Goal: Find specific page/section: Find specific page/section

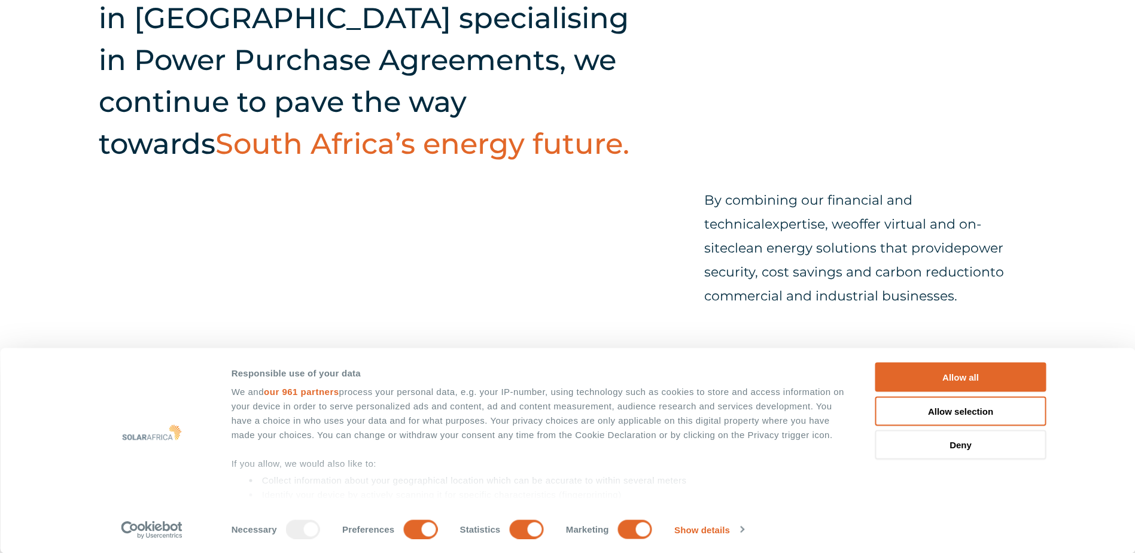
scroll to position [598, 0]
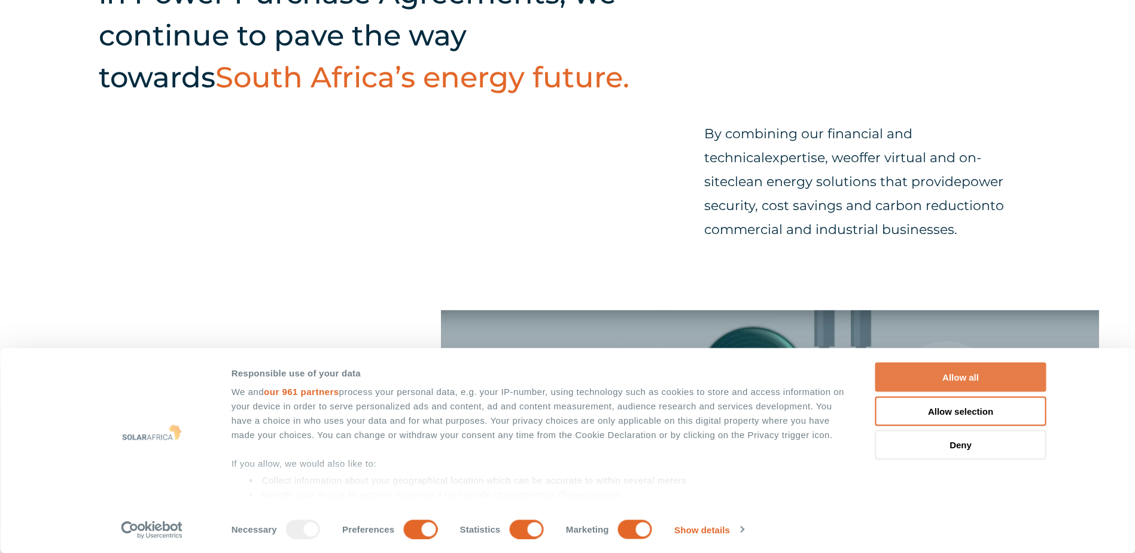
click at [966, 379] on button "Allow all" at bounding box center [960, 377] width 171 height 29
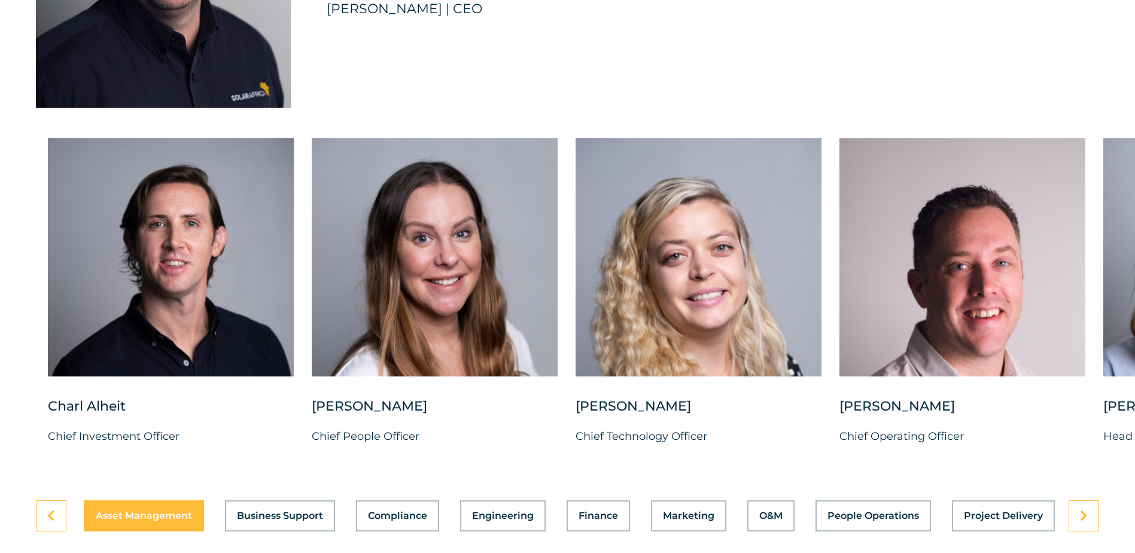
scroll to position [3051, 0]
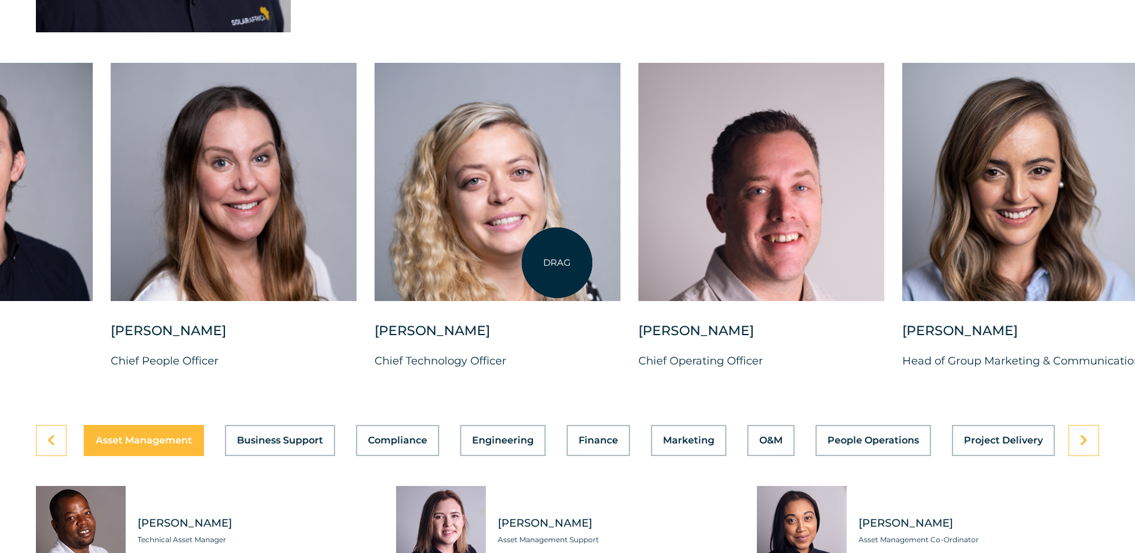
drag, startPoint x: 758, startPoint y: 258, endPoint x: 386, endPoint y: 276, distance: 372.6
click at [446, 267] on div at bounding box center [498, 182] width 246 height 238
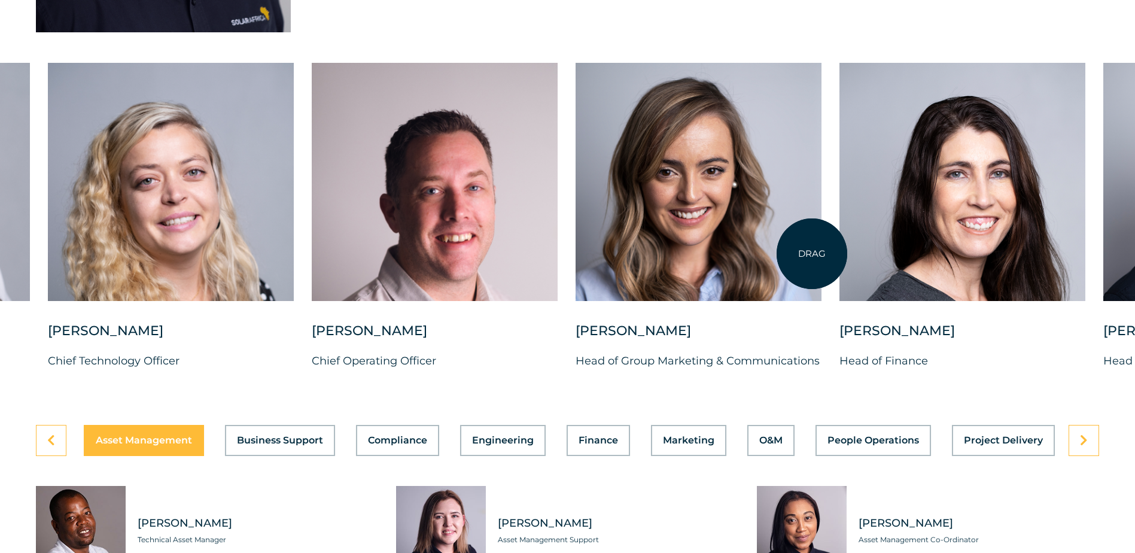
drag, startPoint x: 812, startPoint y: 254, endPoint x: 591, endPoint y: 258, distance: 221.4
click at [602, 258] on div at bounding box center [699, 182] width 246 height 238
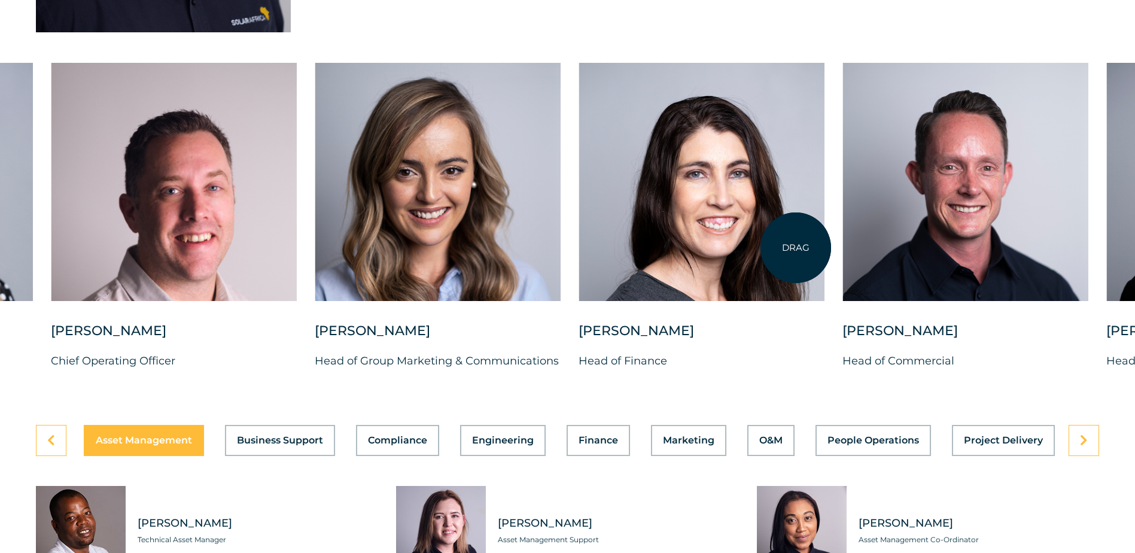
drag, startPoint x: 796, startPoint y: 248, endPoint x: 473, endPoint y: 250, distance: 322.5
click at [579, 250] on div at bounding box center [702, 182] width 246 height 238
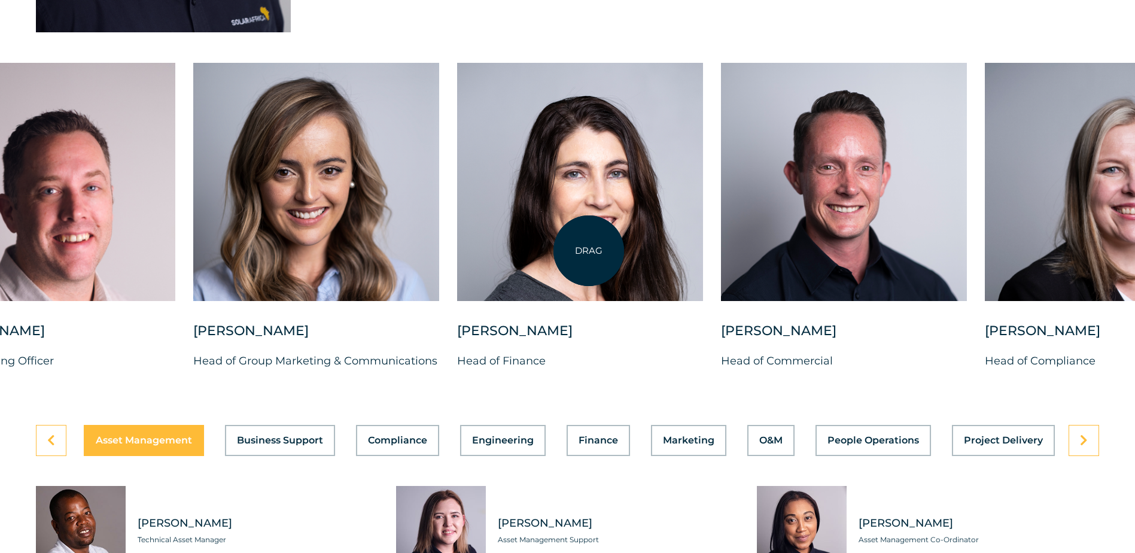
drag, startPoint x: 443, startPoint y: 251, endPoint x: 592, endPoint y: 251, distance: 149.0
click at [592, 251] on div at bounding box center [580, 182] width 246 height 238
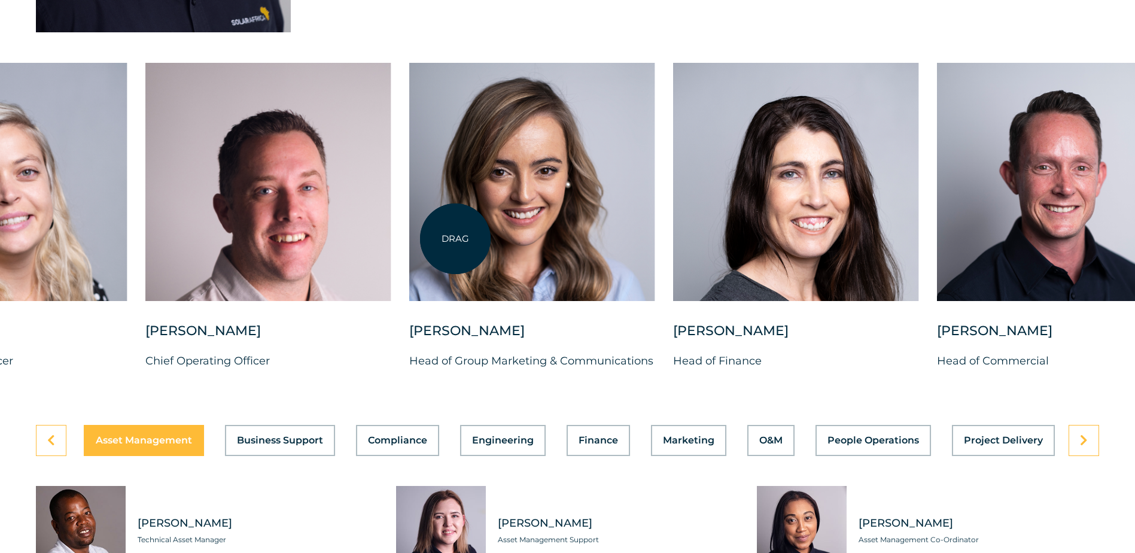
drag, startPoint x: 343, startPoint y: 241, endPoint x: 550, endPoint y: 234, distance: 206.5
click at [512, 237] on div at bounding box center [532, 182] width 246 height 238
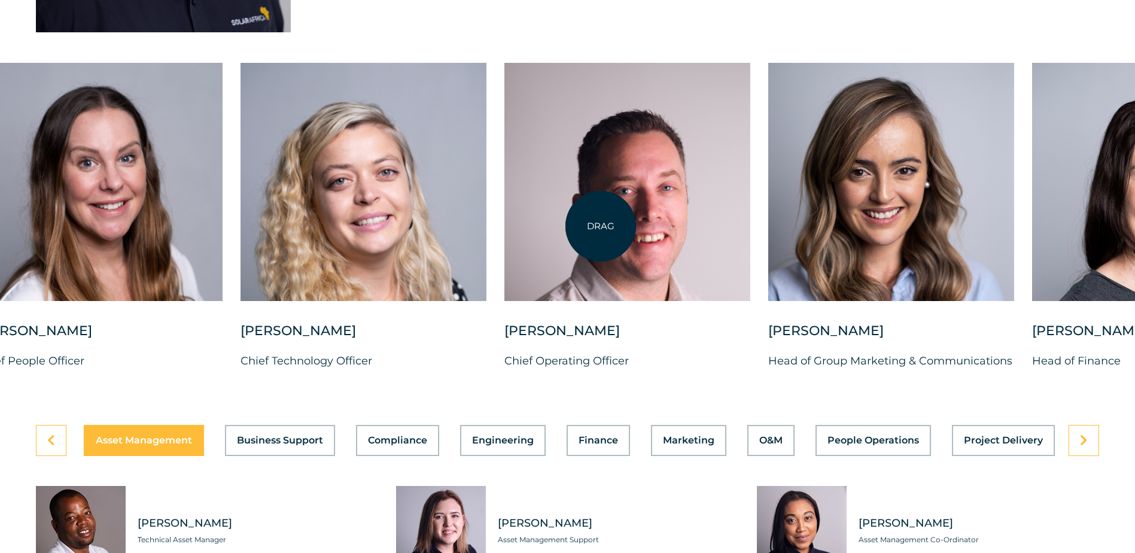
drag, startPoint x: 406, startPoint y: 237, endPoint x: 601, endPoint y: 226, distance: 194.8
click at [601, 226] on div at bounding box center [627, 182] width 246 height 238
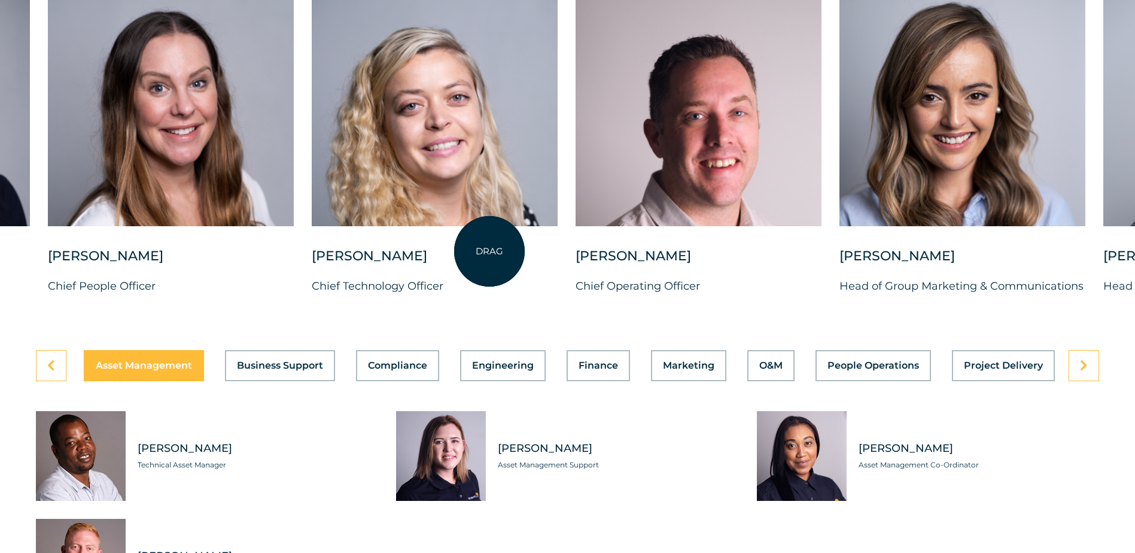
scroll to position [3231, 0]
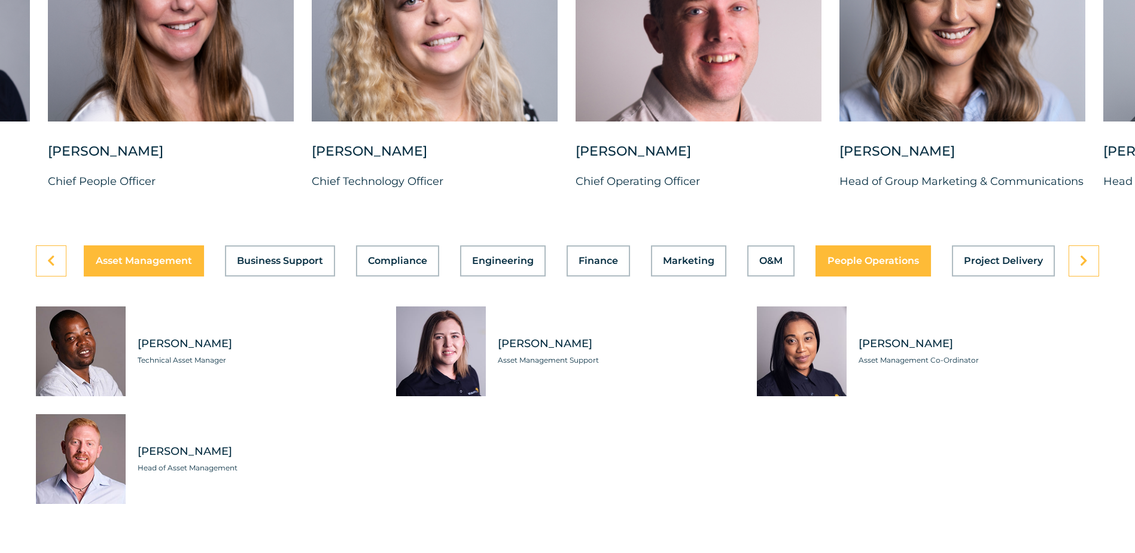
click at [879, 266] on span "People Operations" at bounding box center [873, 261] width 92 height 10
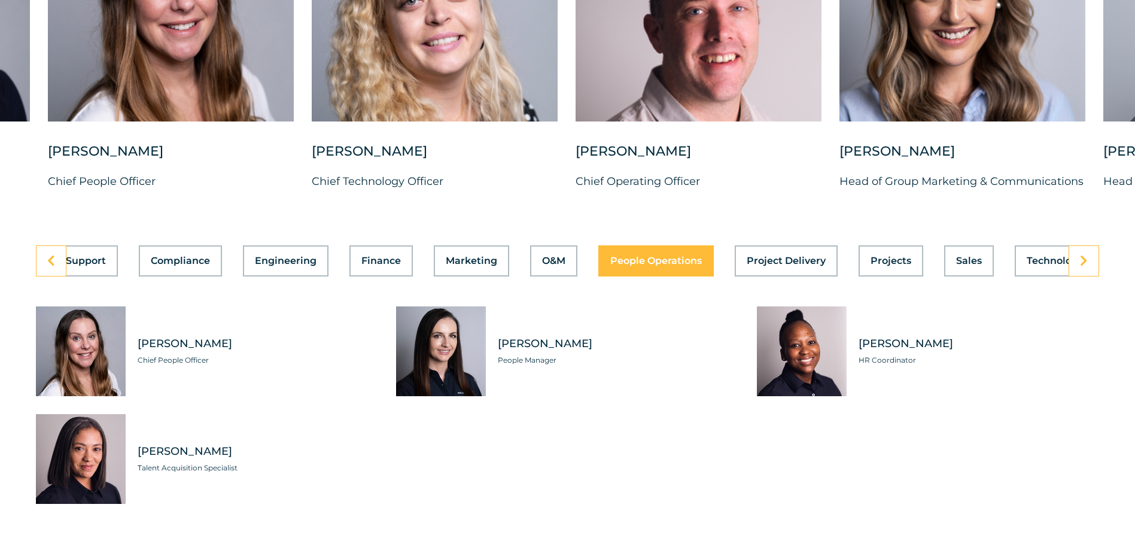
scroll to position [0, 259]
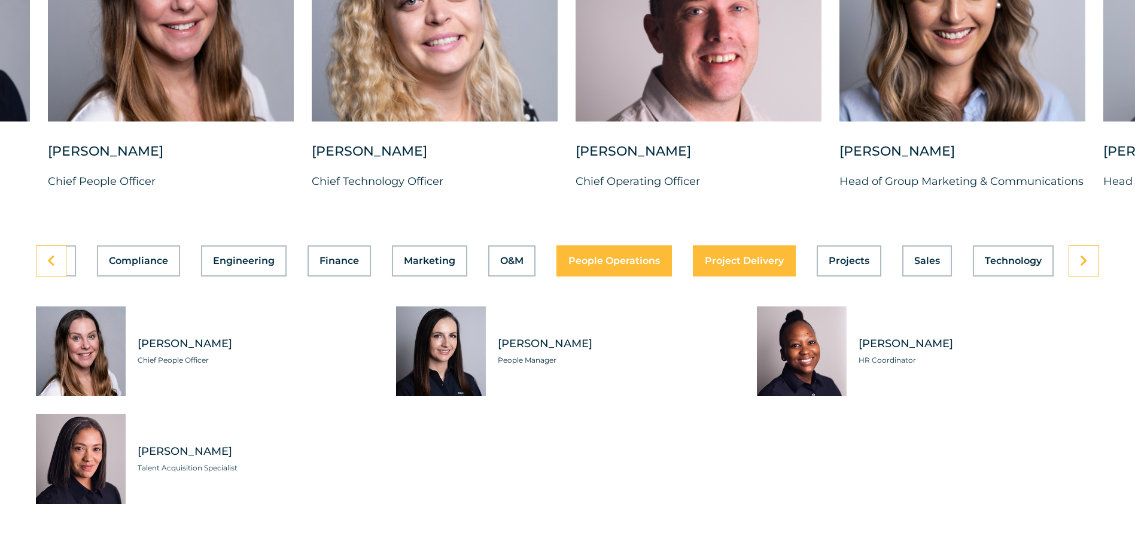
click at [744, 266] on span "Project Delivery" at bounding box center [744, 261] width 79 height 10
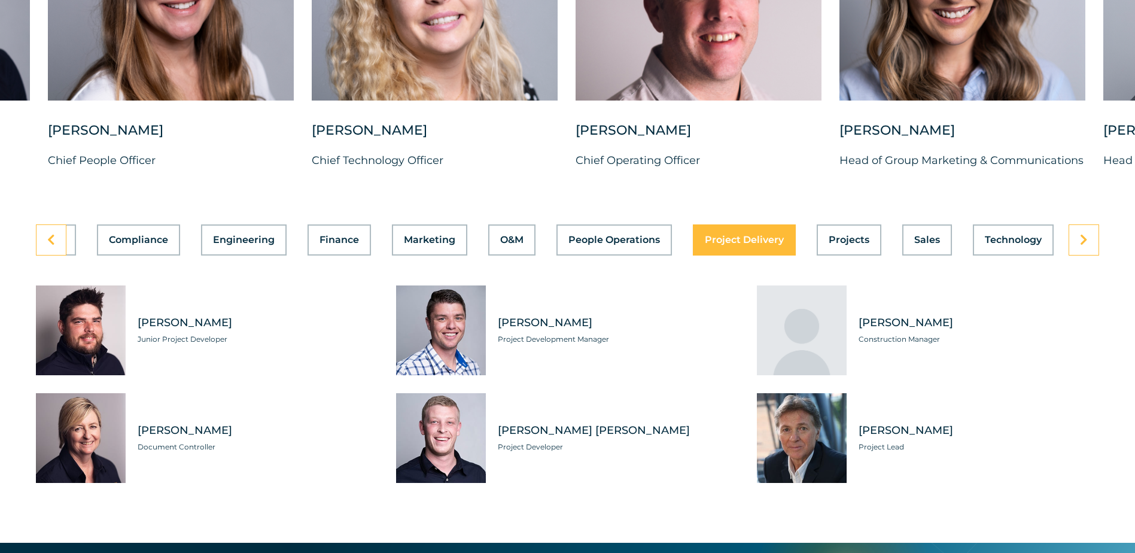
scroll to position [3231, 0]
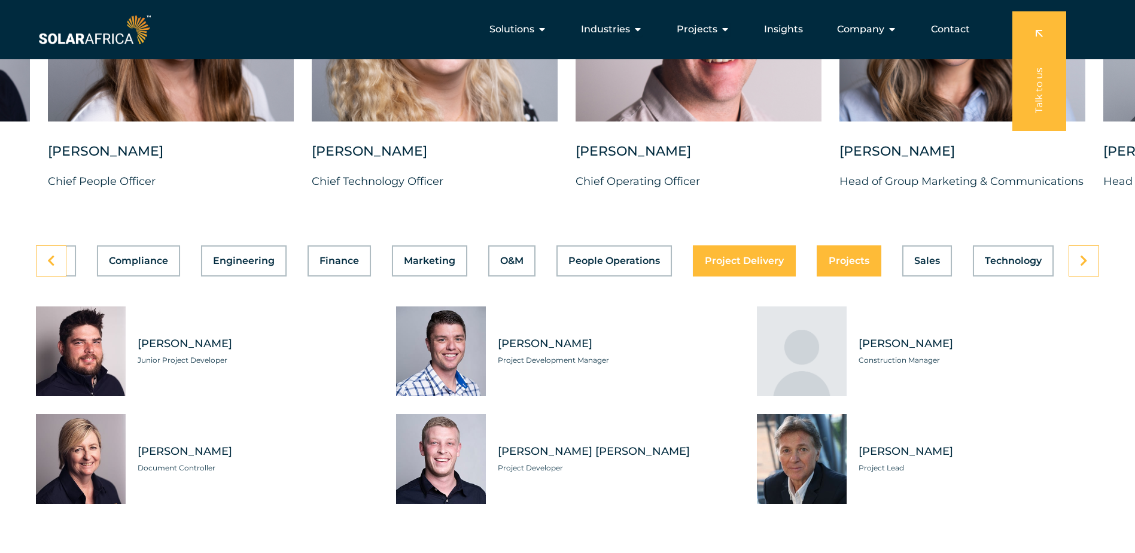
click at [851, 264] on span "Projects" at bounding box center [849, 261] width 41 height 10
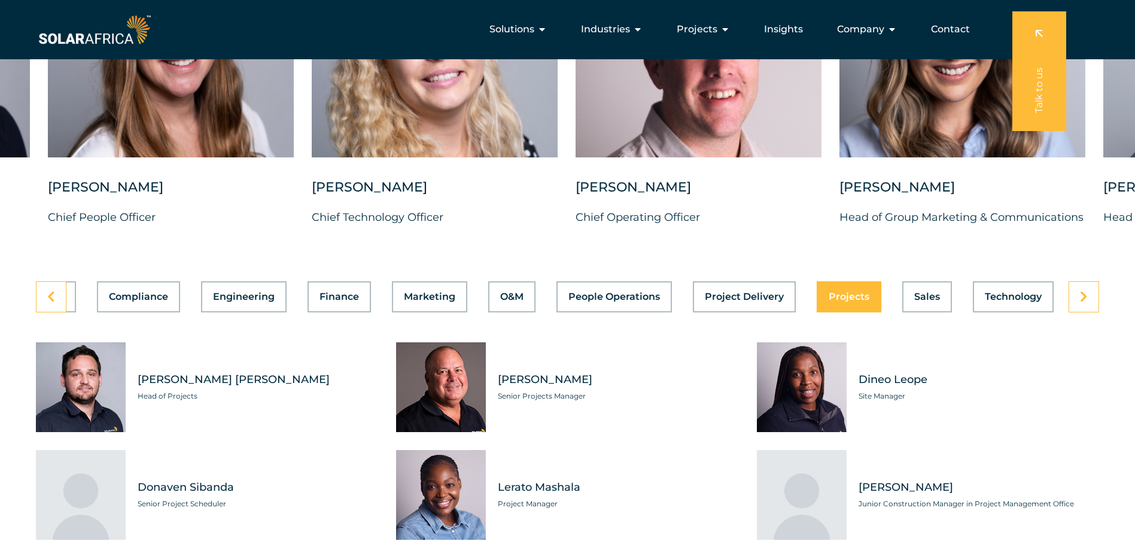
scroll to position [3171, 0]
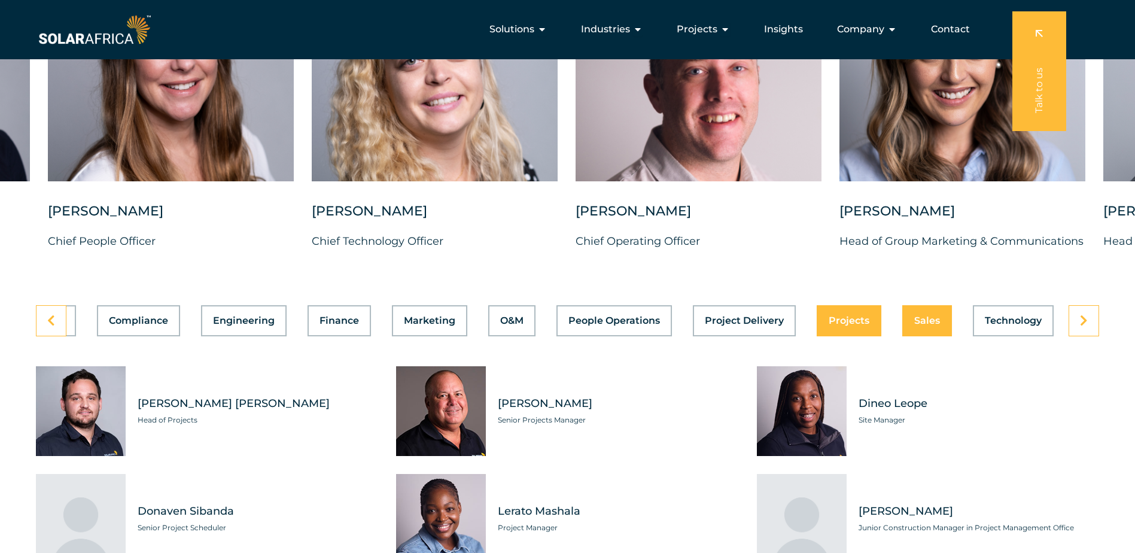
click at [916, 321] on div "Asset Management Business Support Compliance Engineering Finance Marketing O&M …" at bounding box center [567, 320] width 1063 height 31
click at [985, 325] on span "Technology" at bounding box center [1013, 321] width 57 height 10
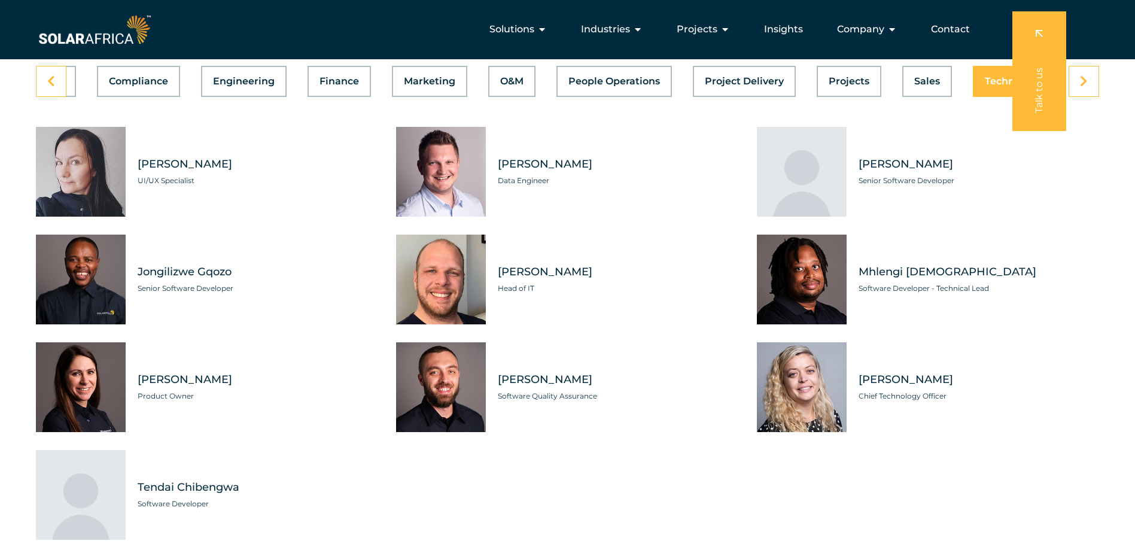
scroll to position [3231, 0]
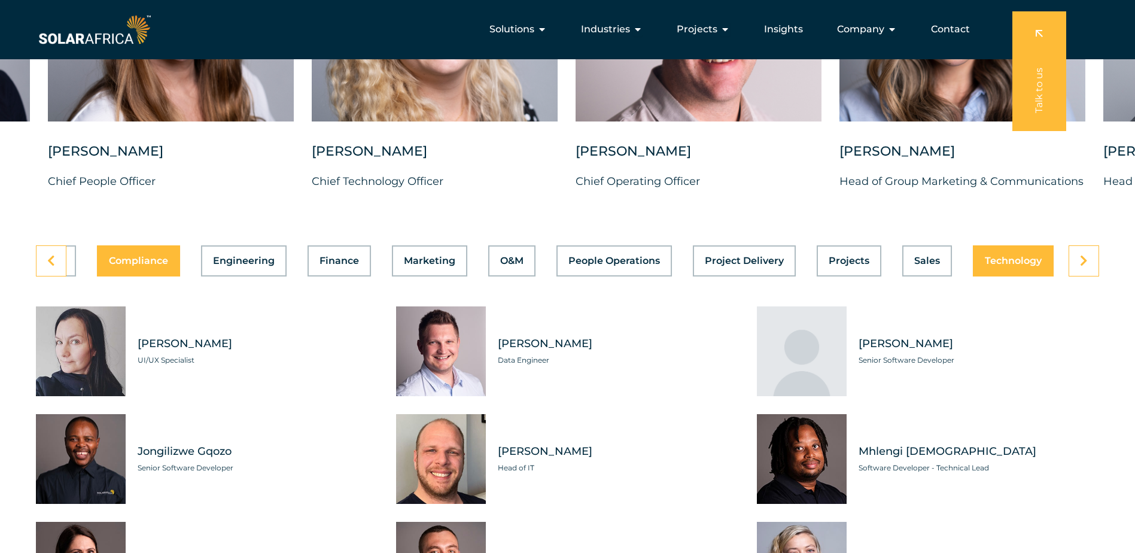
click at [138, 276] on div "Asset Management Business Support Compliance Engineering Finance Marketing O&M …" at bounding box center [567, 260] width 1063 height 31
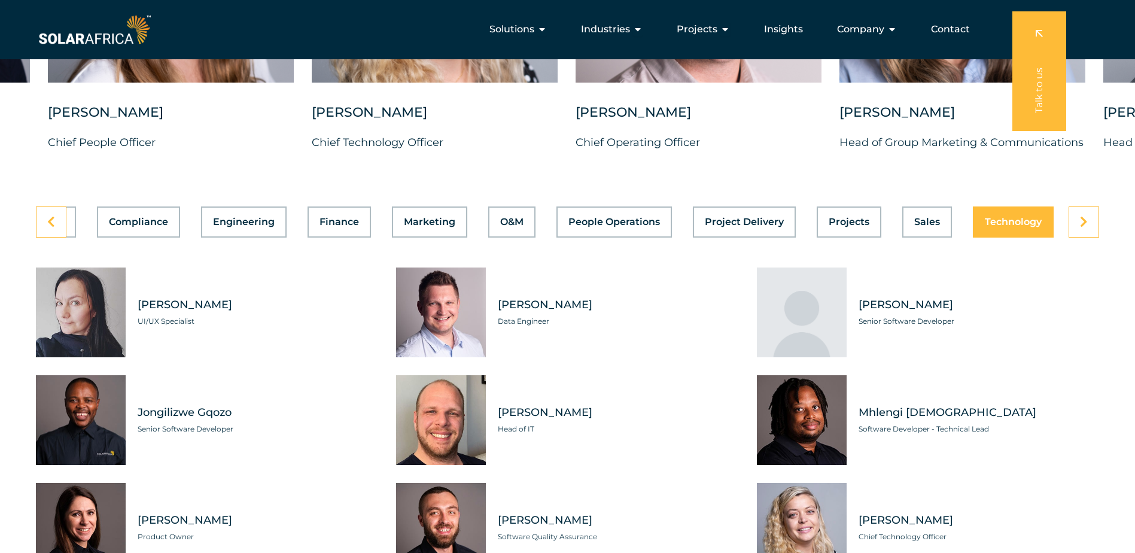
scroll to position [3291, 0]
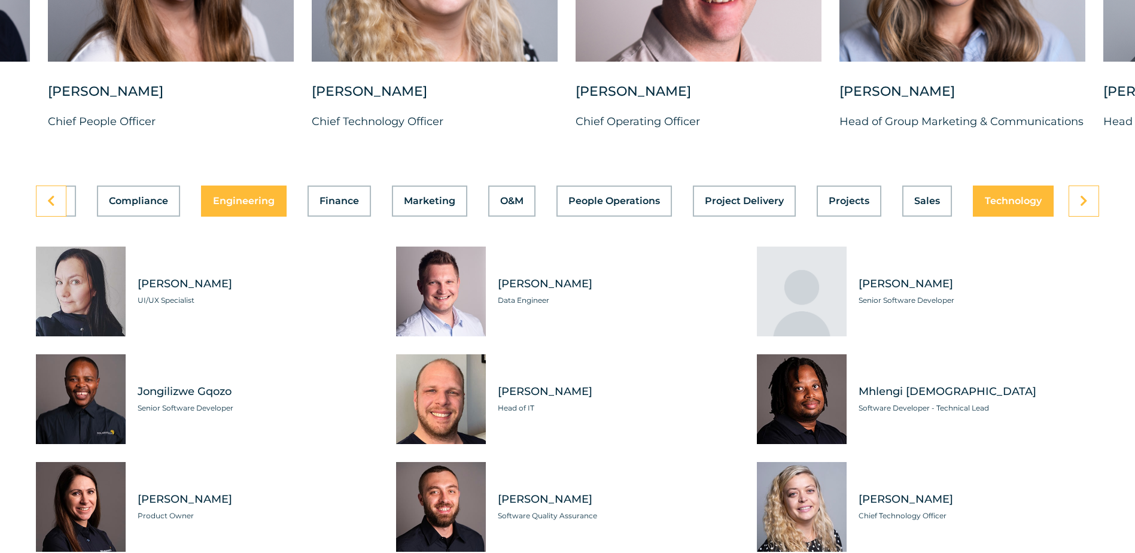
click at [236, 206] on span "Engineering" at bounding box center [244, 201] width 62 height 10
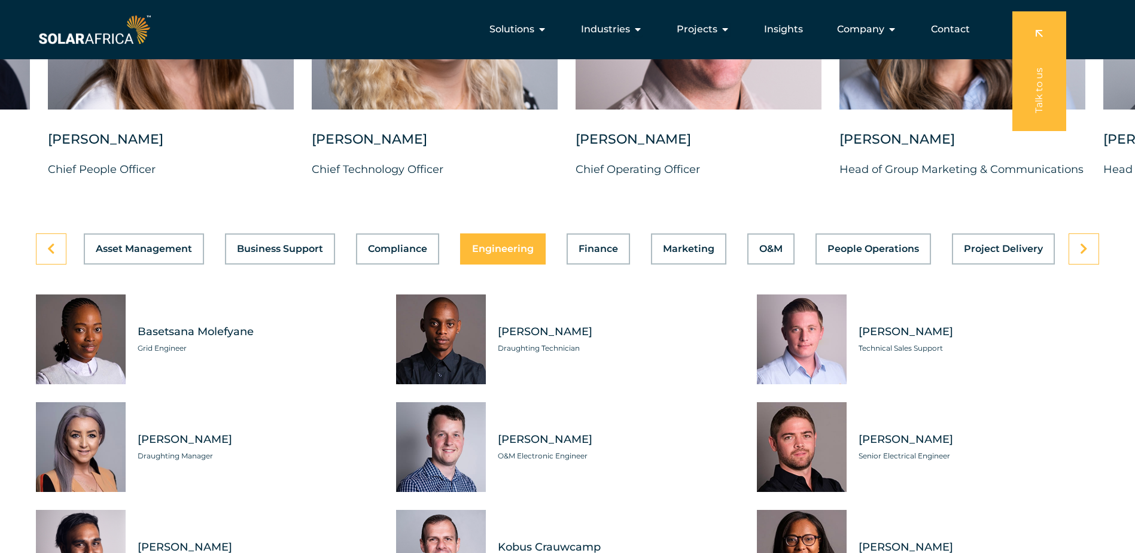
scroll to position [3051, 0]
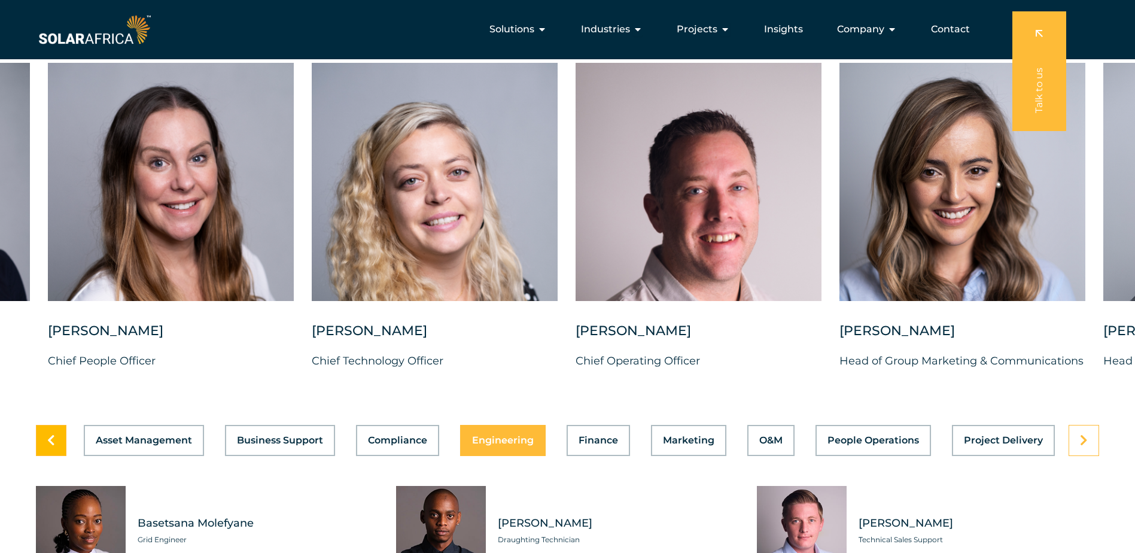
click at [42, 444] on link at bounding box center [51, 440] width 31 height 31
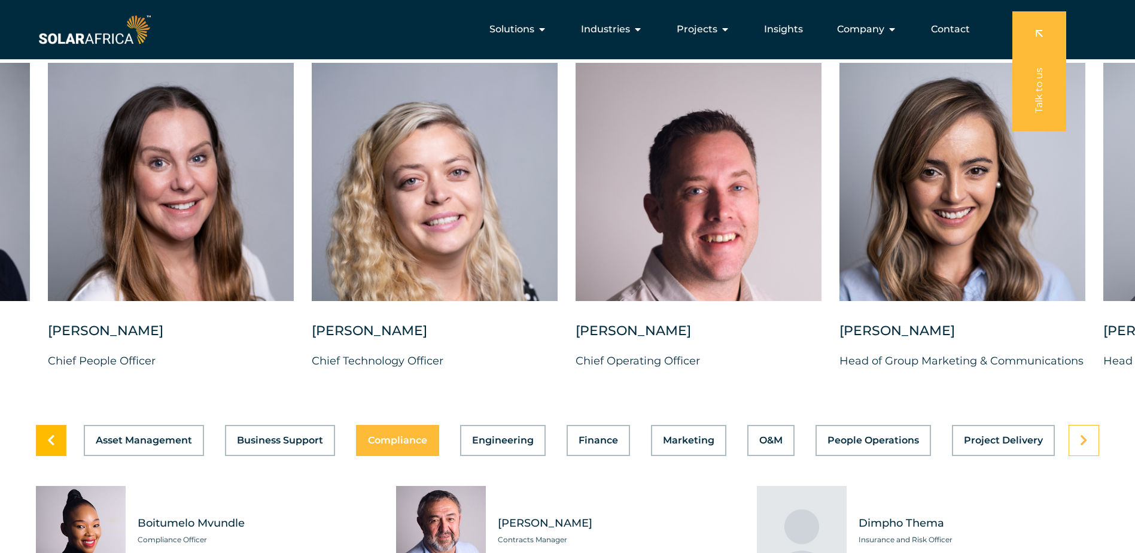
click at [59, 449] on link at bounding box center [51, 440] width 31 height 31
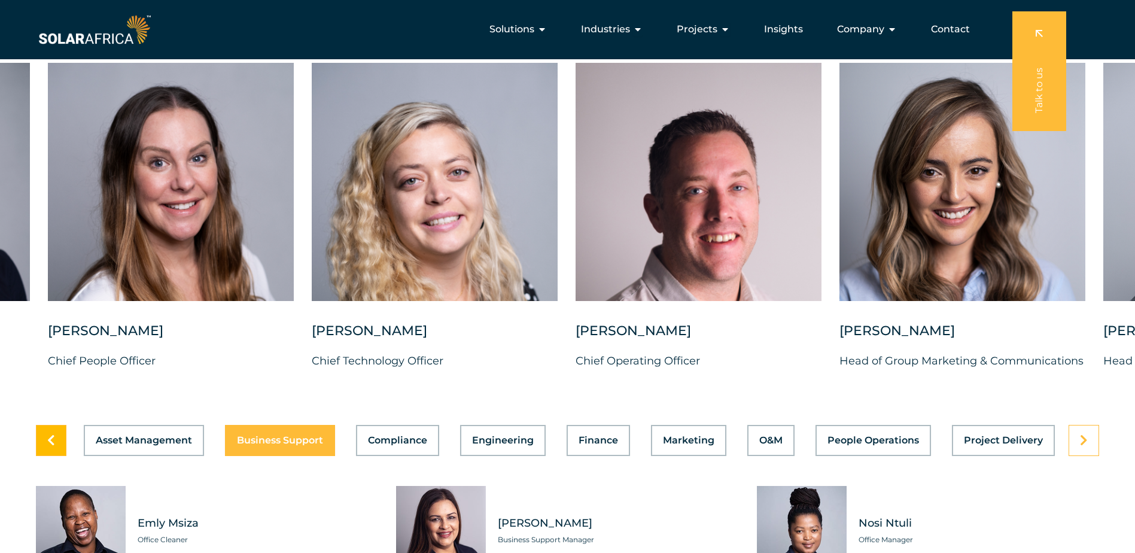
click at [59, 449] on link at bounding box center [51, 440] width 31 height 31
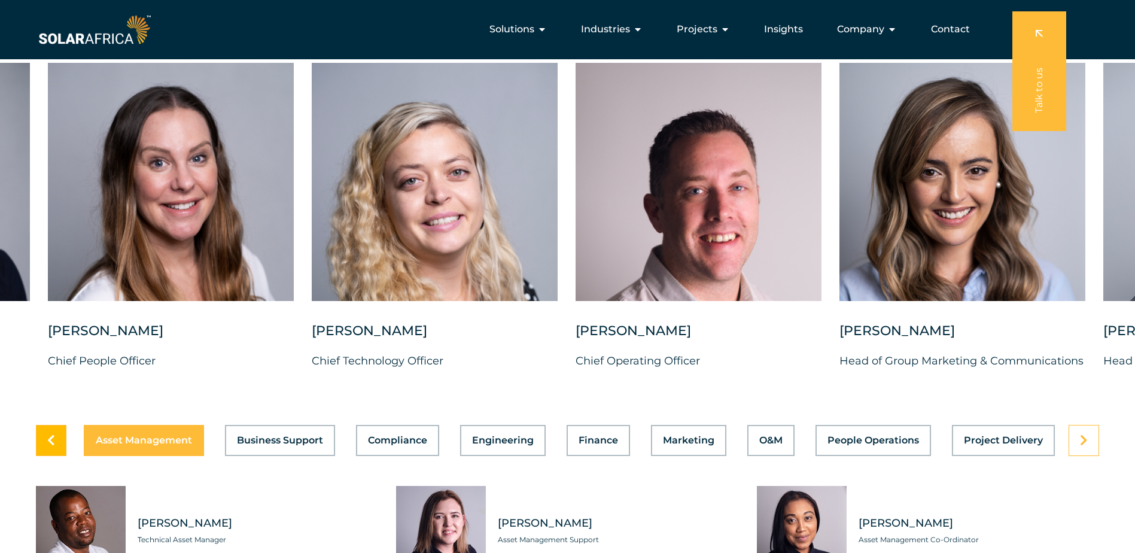
click at [59, 449] on link at bounding box center [51, 440] width 31 height 31
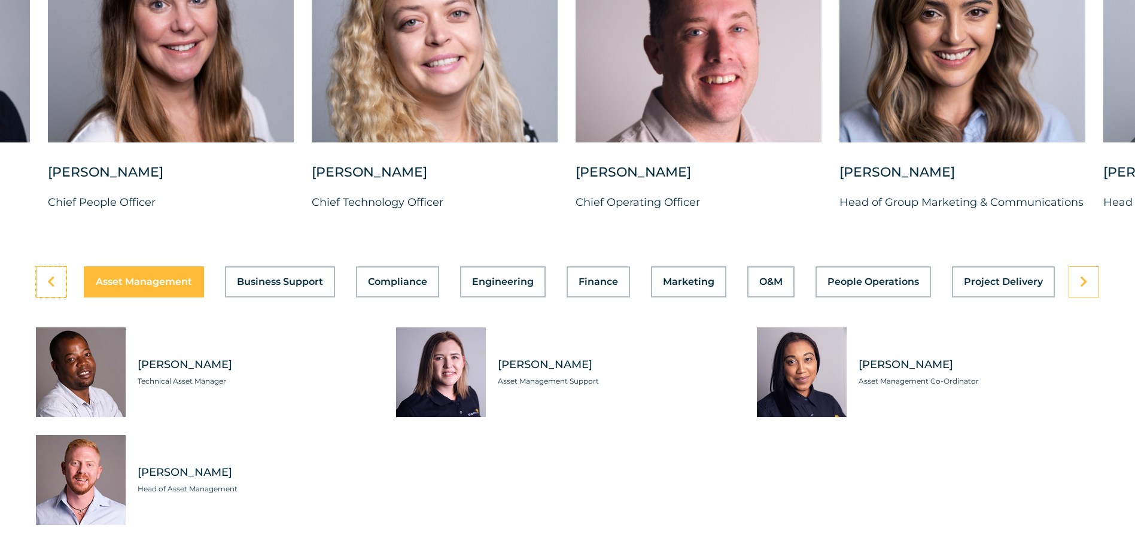
scroll to position [3231, 0]
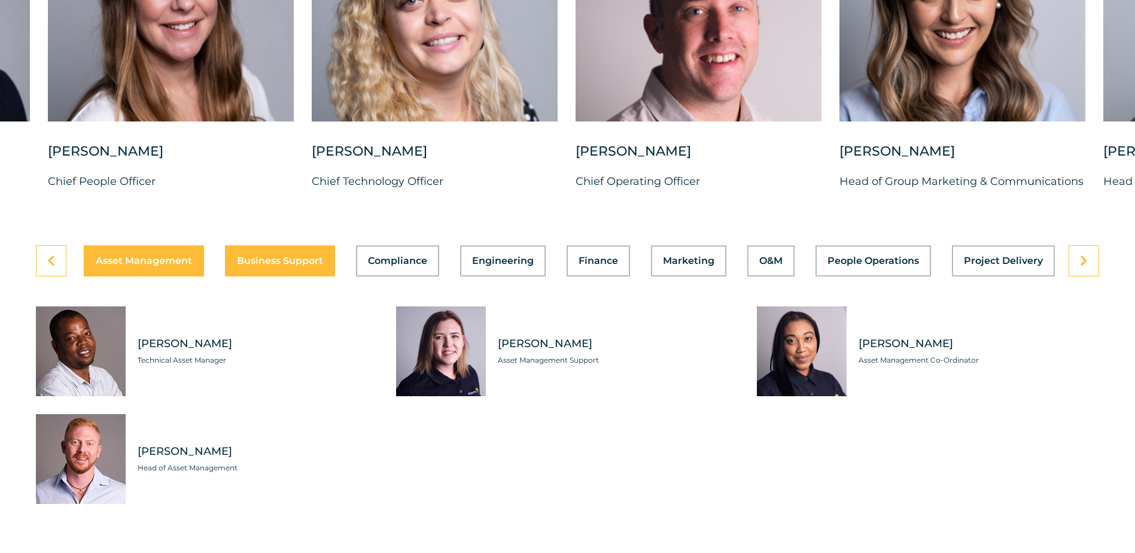
click at [292, 266] on span "Business Support" at bounding box center [280, 261] width 86 height 10
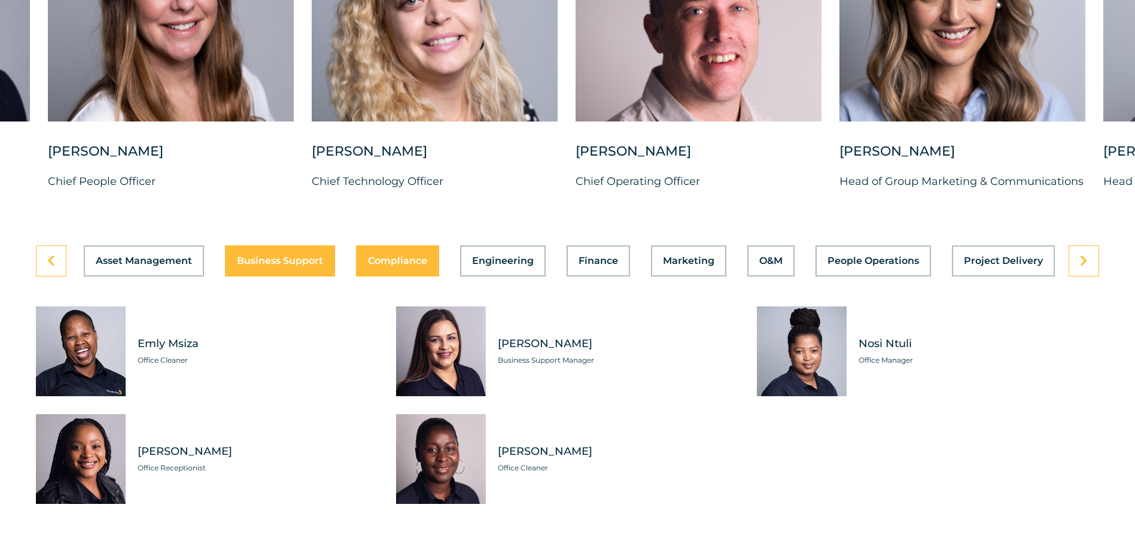
click at [403, 262] on button "Compliance" at bounding box center [397, 260] width 83 height 31
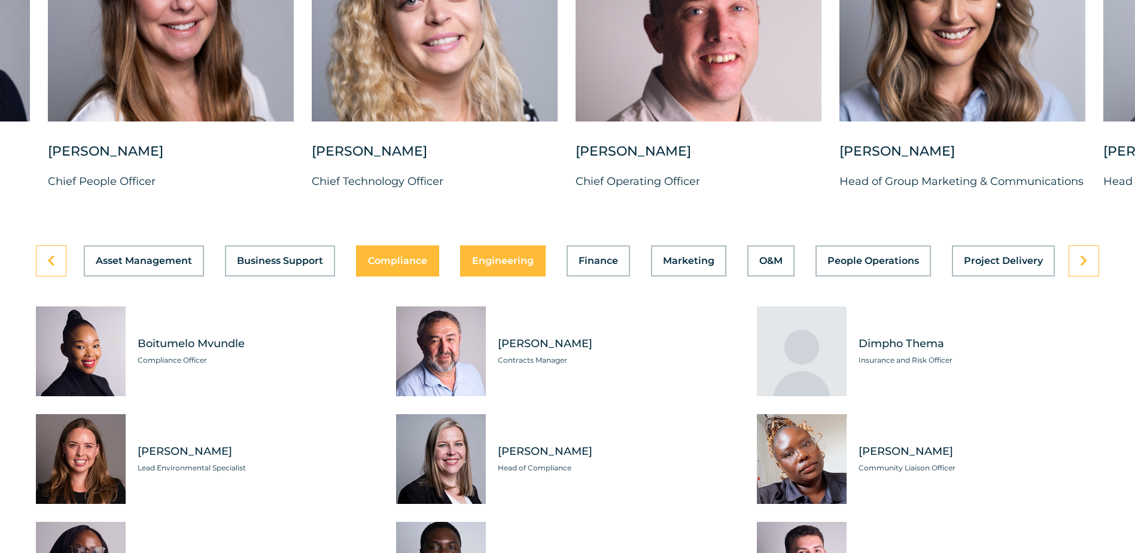
click at [508, 266] on span "Engineering" at bounding box center [503, 261] width 62 height 10
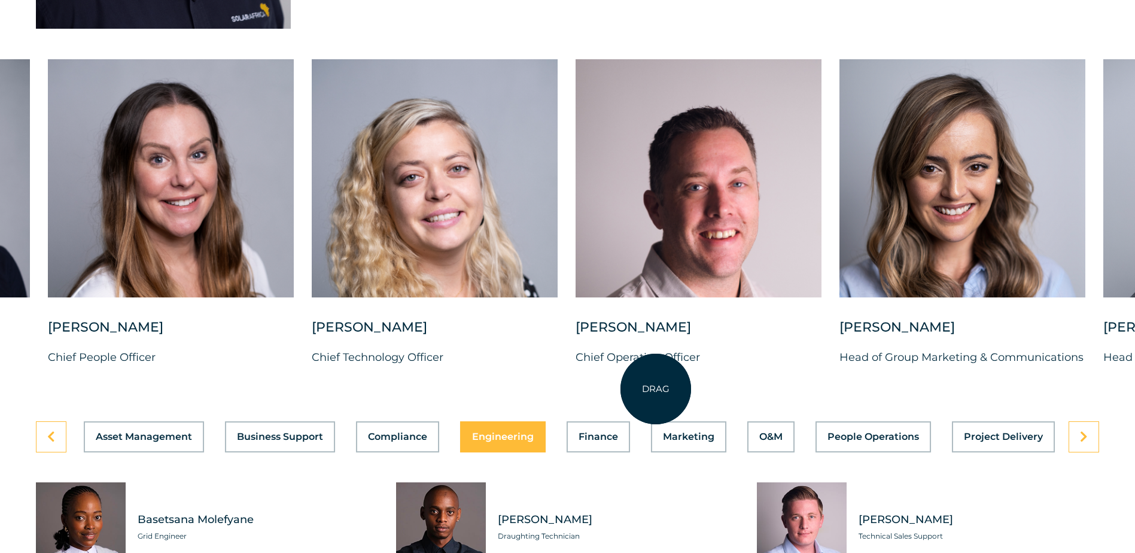
scroll to position [3171, 0]
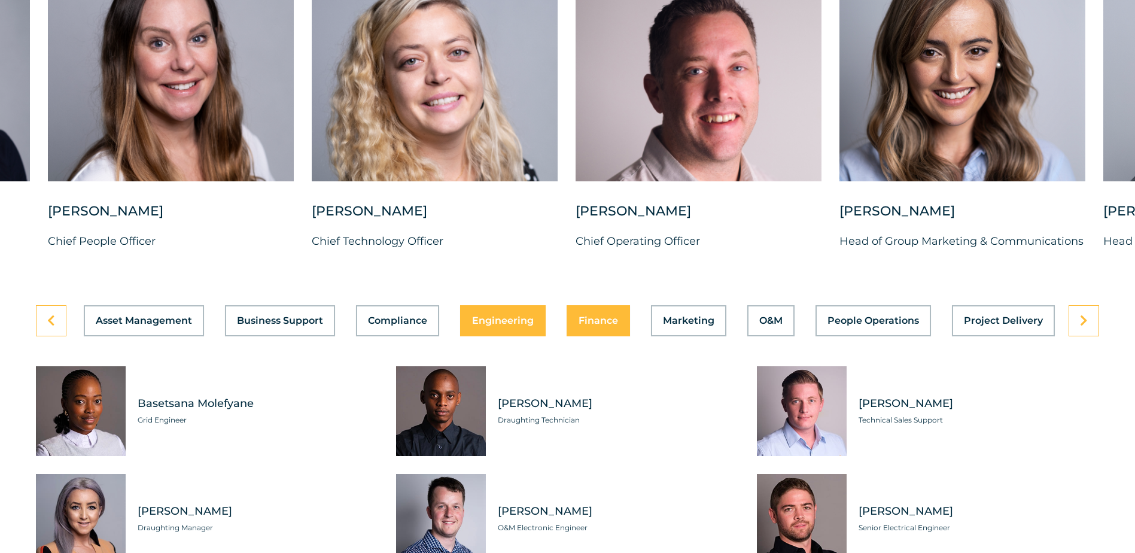
click at [604, 329] on div "Asset Management Business Support Compliance Engineering Finance Marketing O&M …" at bounding box center [567, 320] width 1063 height 31
click at [604, 325] on span "Finance" at bounding box center [598, 321] width 39 height 10
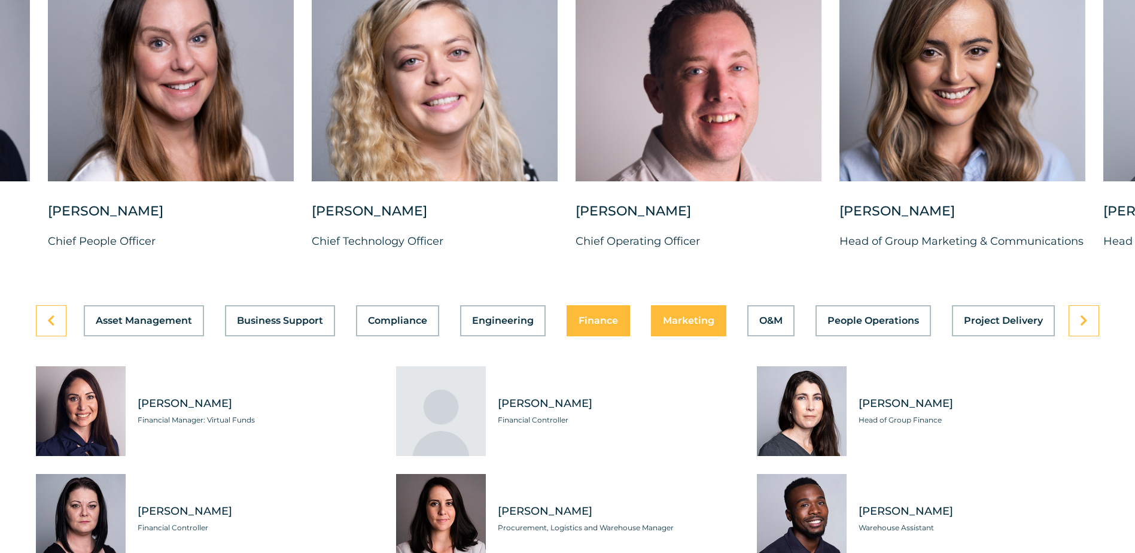
click at [692, 325] on span "Marketing" at bounding box center [688, 321] width 51 height 10
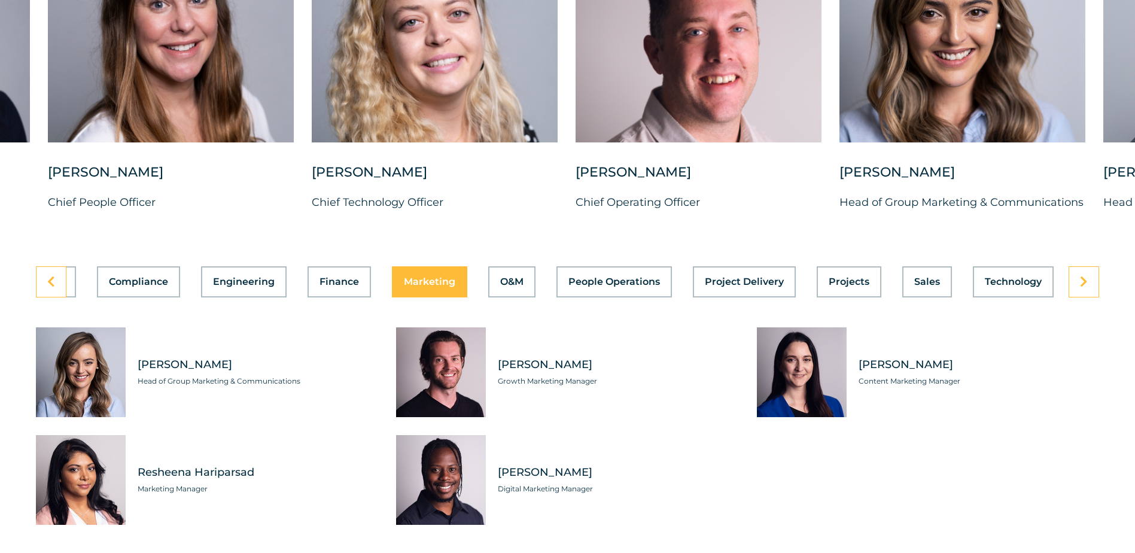
scroll to position [3231, 0]
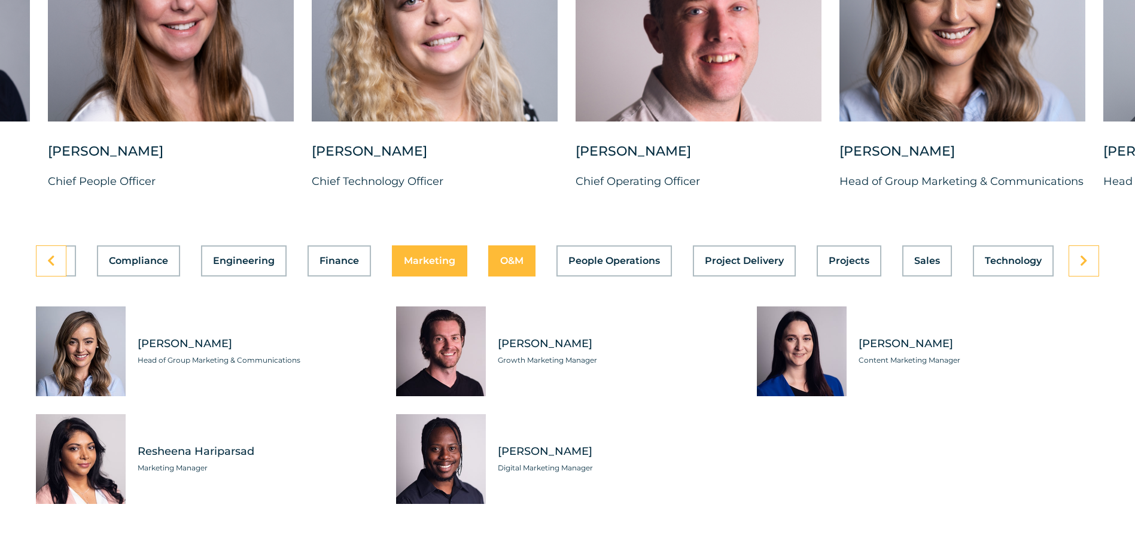
click at [516, 266] on span "O&M" at bounding box center [511, 261] width 23 height 10
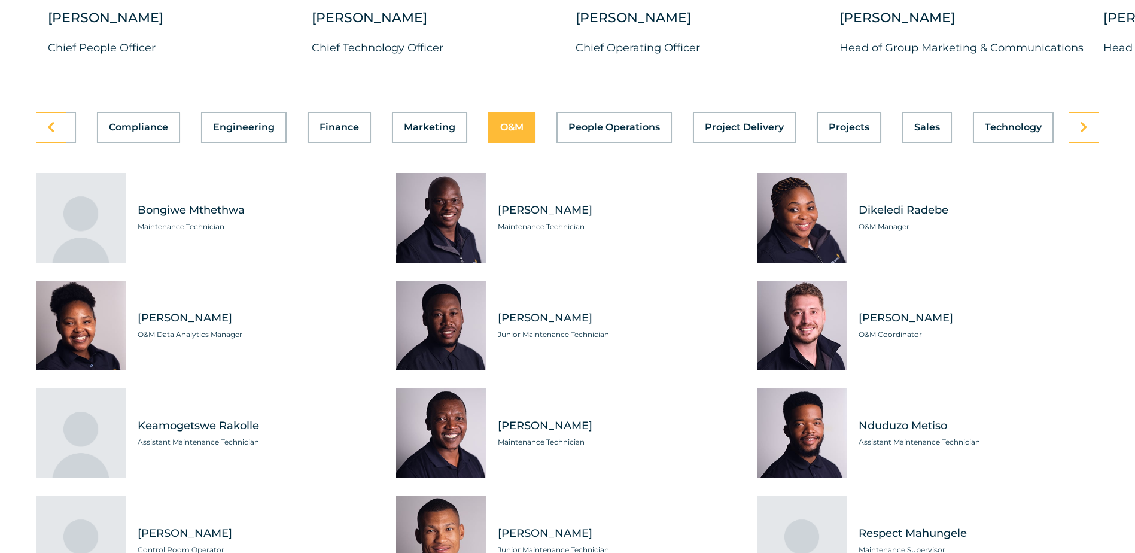
scroll to position [3111, 0]
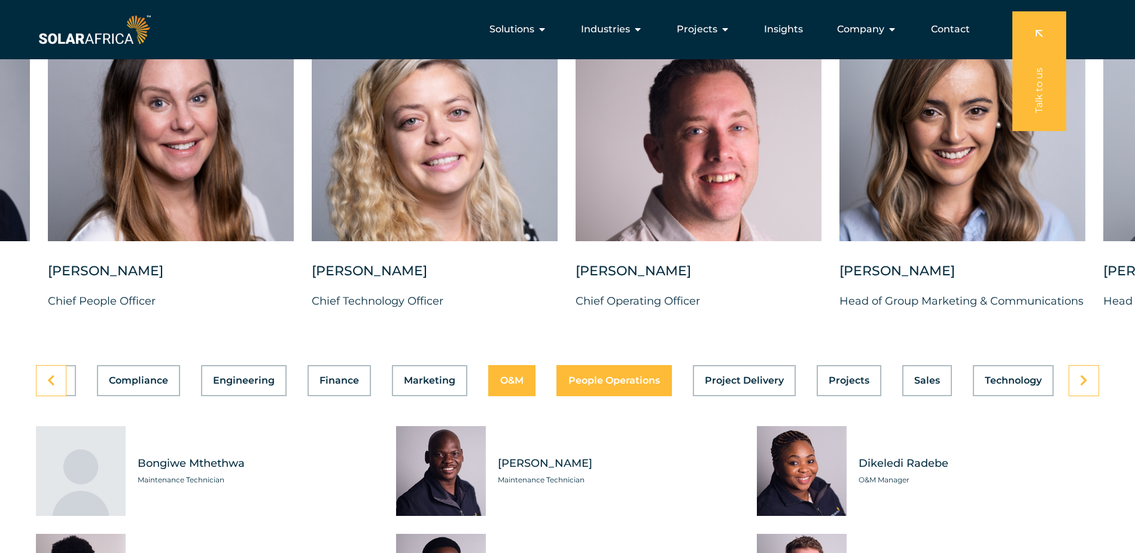
click at [641, 385] on span "People Operations" at bounding box center [614, 381] width 92 height 10
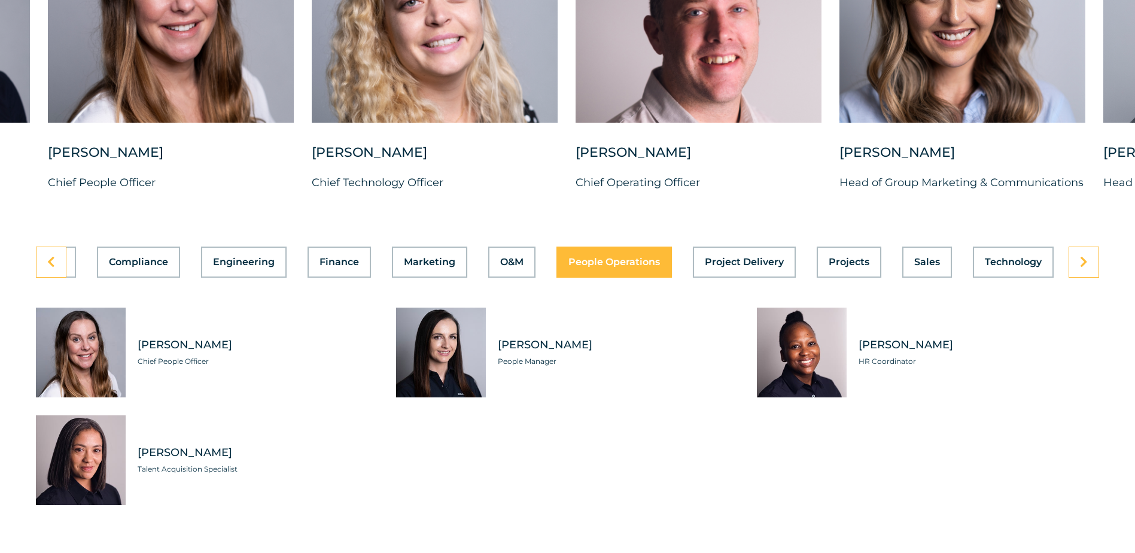
scroll to position [3231, 0]
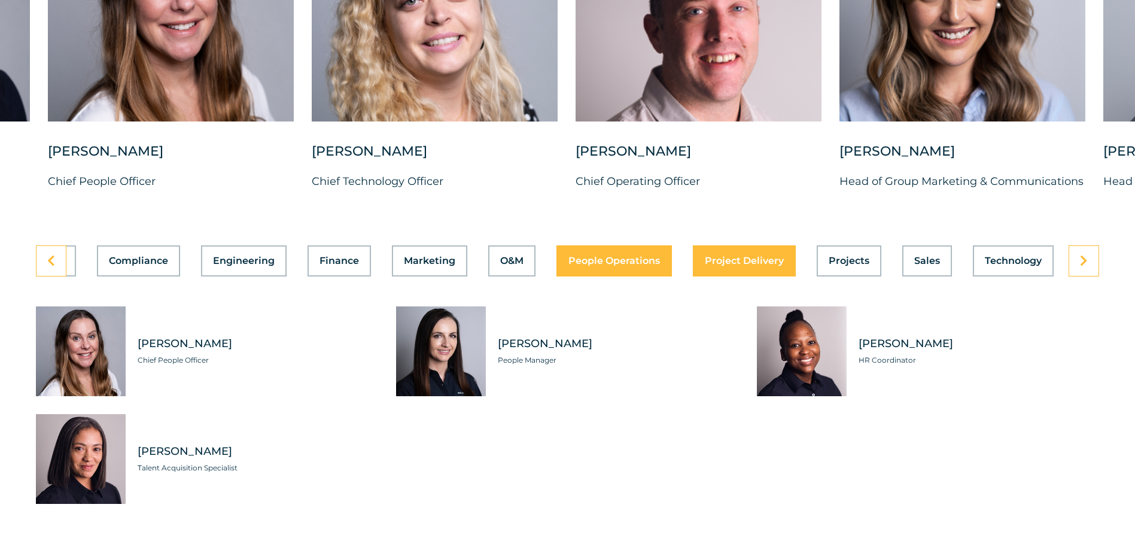
click at [765, 266] on span "Project Delivery" at bounding box center [744, 261] width 79 height 10
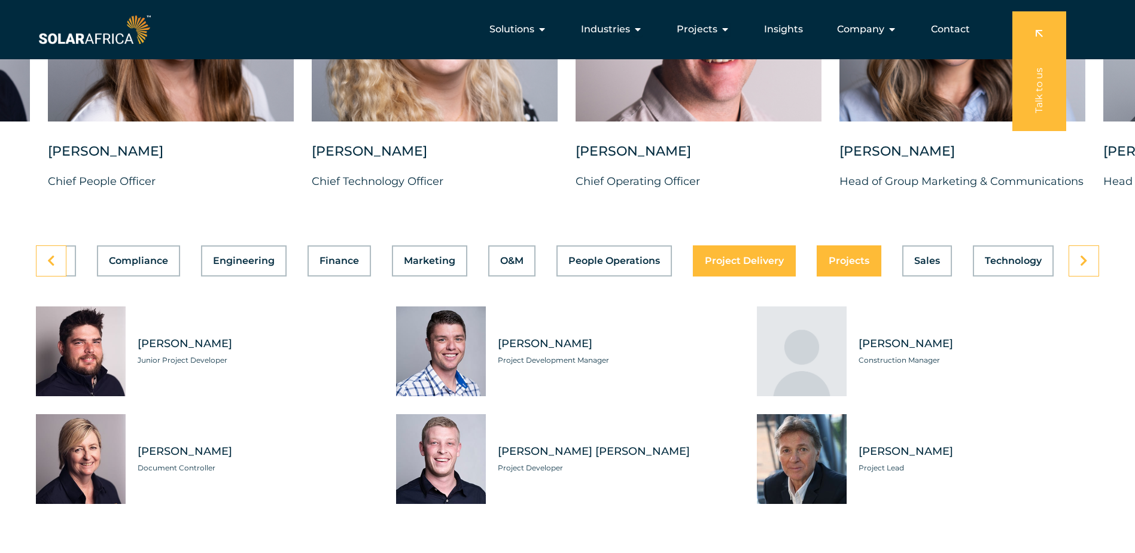
click at [845, 262] on button "Projects" at bounding box center [849, 260] width 65 height 31
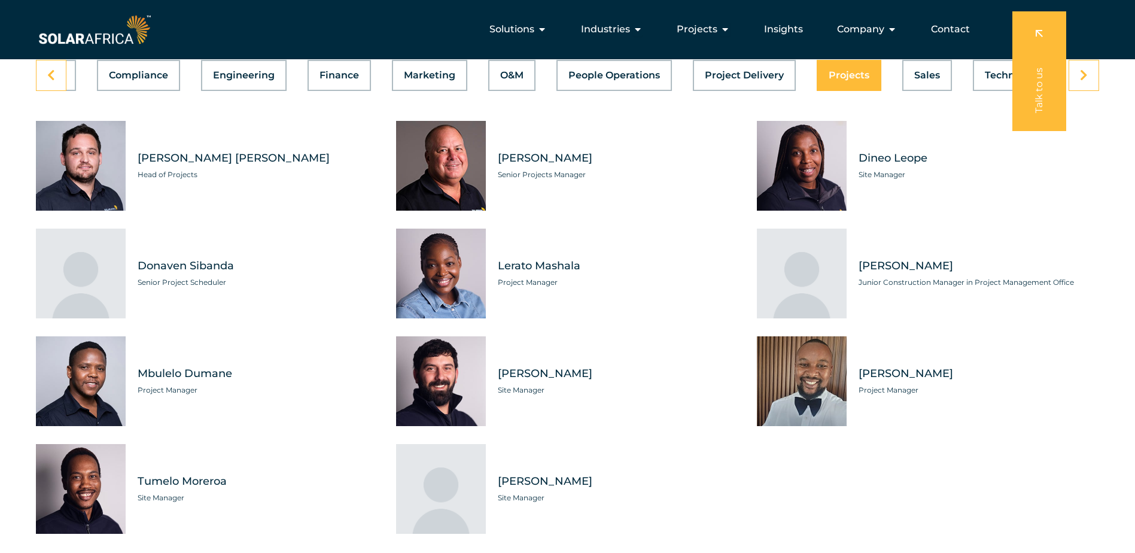
scroll to position [3291, 0]
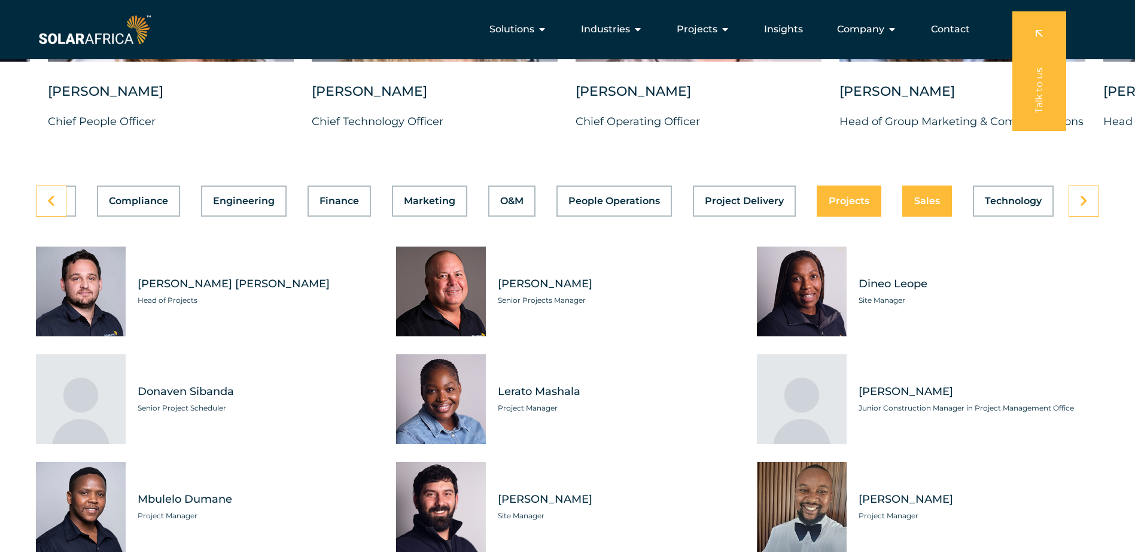
click at [930, 216] on div "Asset Management Business Support Compliance Engineering Finance Marketing O&M …" at bounding box center [567, 200] width 1063 height 31
click at [985, 206] on span "Technology" at bounding box center [1013, 201] width 57 height 10
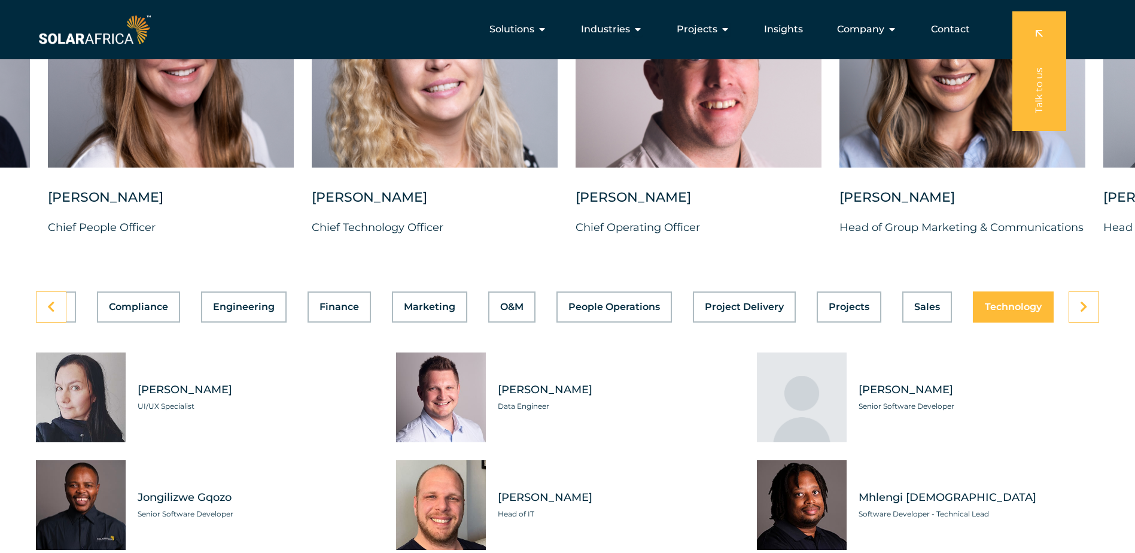
scroll to position [3171, 0]
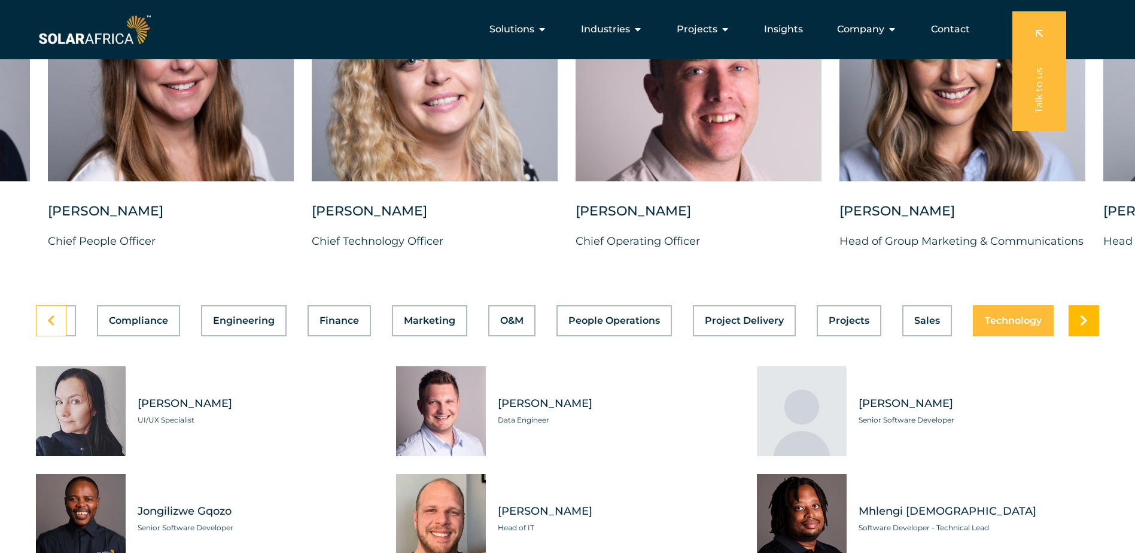
click at [1091, 333] on link at bounding box center [1084, 320] width 31 height 31
click at [751, 325] on span "Project Delivery" at bounding box center [744, 321] width 79 height 10
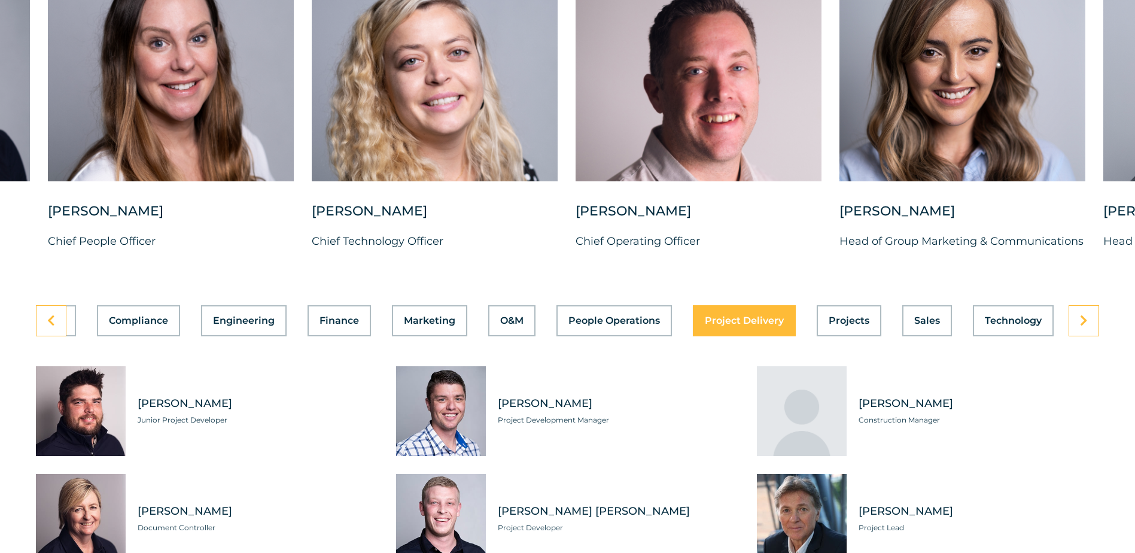
scroll to position [3291, 0]
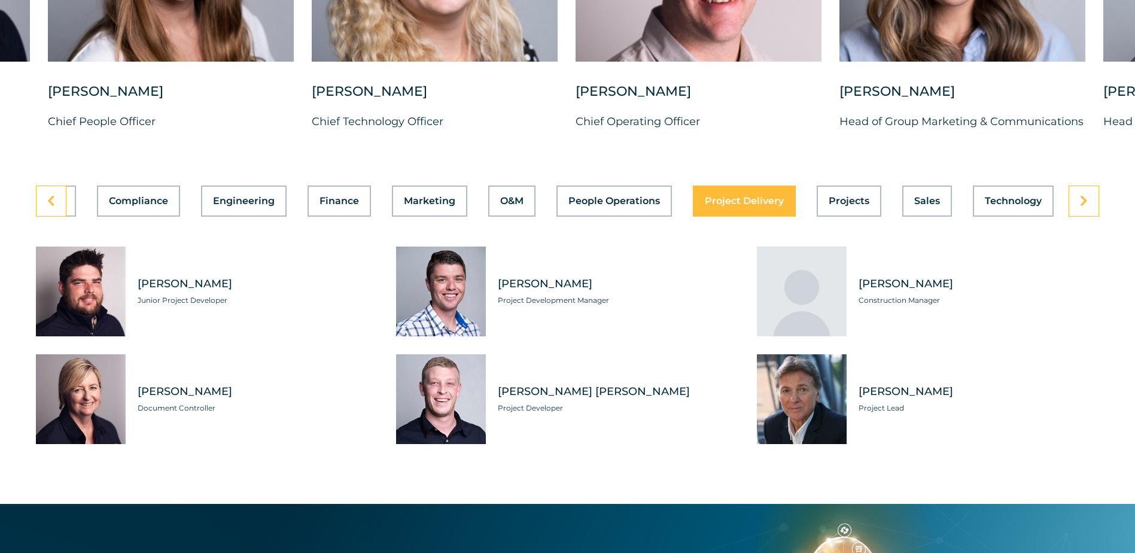
click at [168, 399] on span "Lisa Roughley" at bounding box center [258, 391] width 241 height 15
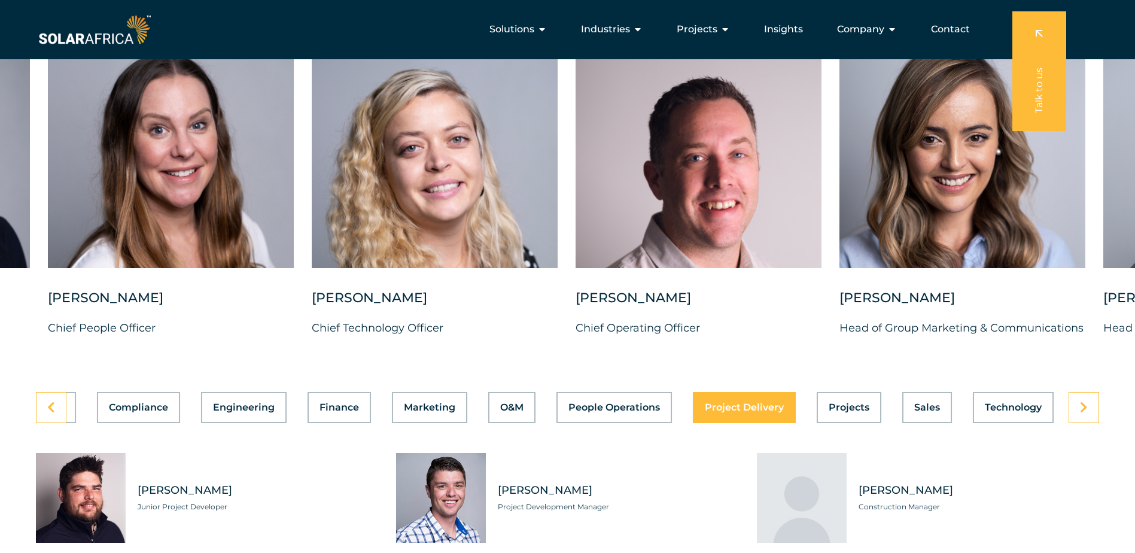
scroll to position [3051, 0]
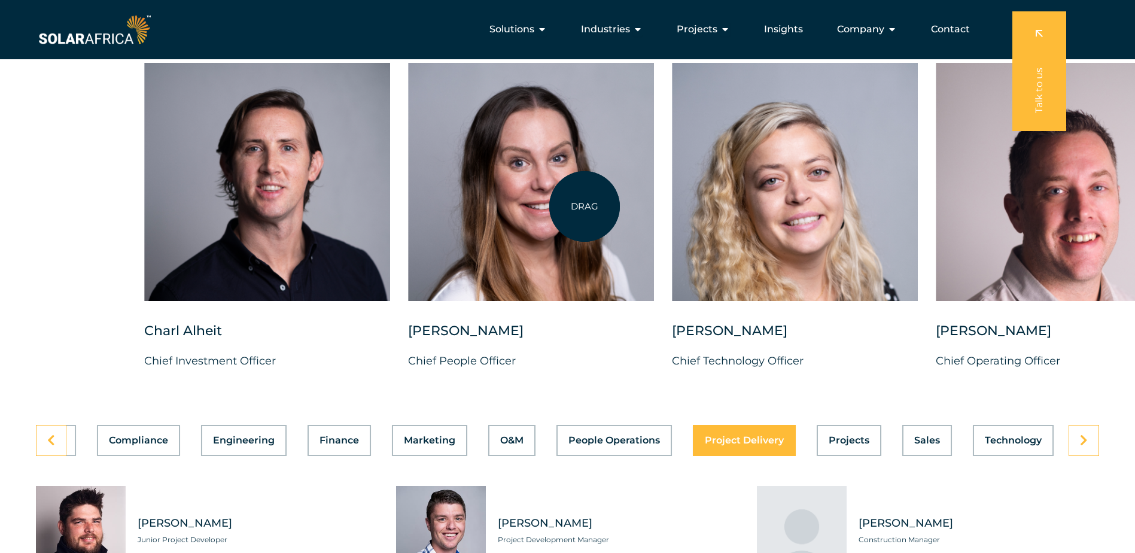
drag, startPoint x: 102, startPoint y: 215, endPoint x: 285, endPoint y: 217, distance: 182.5
click at [408, 214] on div at bounding box center [531, 182] width 246 height 238
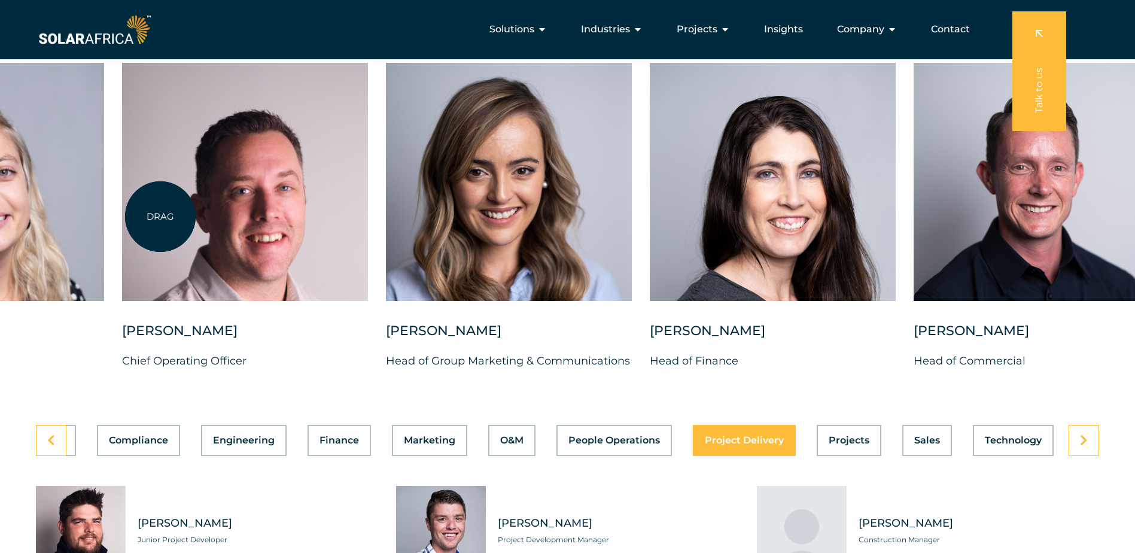
drag, startPoint x: 847, startPoint y: 193, endPoint x: 160, endPoint y: 217, distance: 686.7
click at [160, 217] on div at bounding box center [245, 182] width 246 height 238
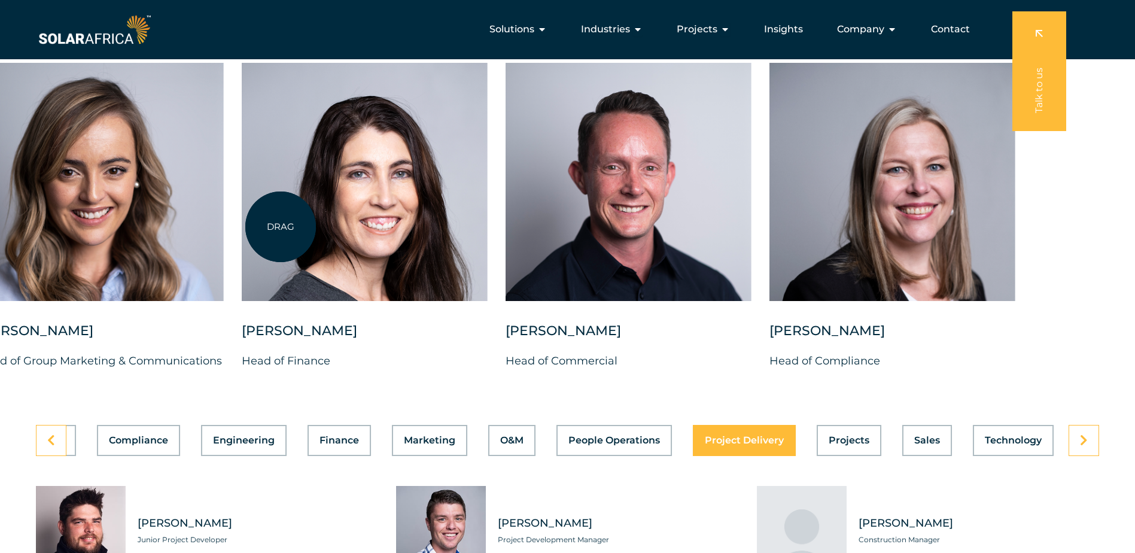
drag, startPoint x: 624, startPoint y: 206, endPoint x: 141, endPoint y: 225, distance: 483.8
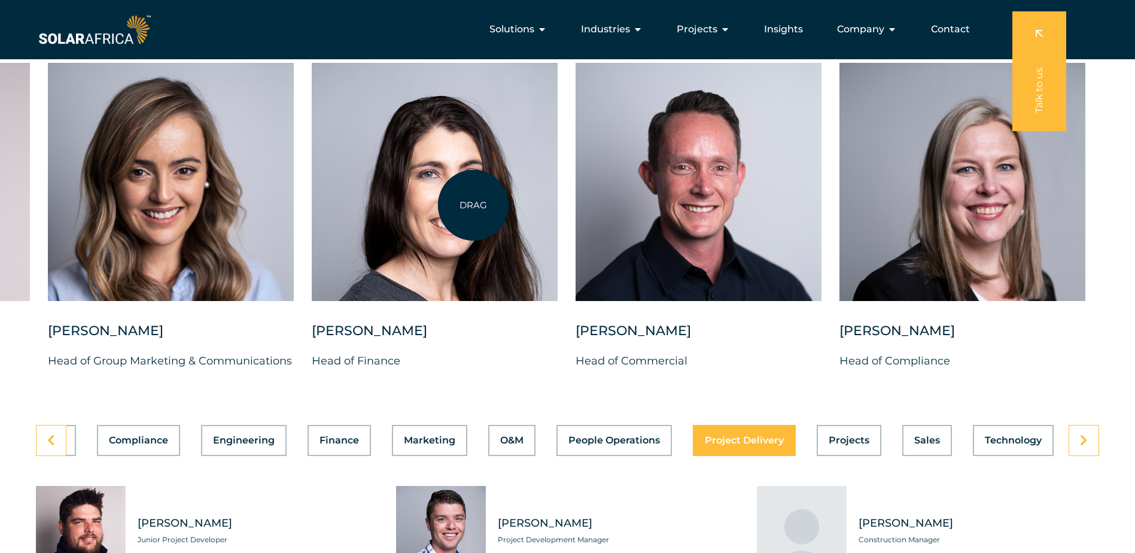
drag, startPoint x: 255, startPoint y: 210, endPoint x: 577, endPoint y: 203, distance: 322.0
click at [577, 203] on div "Charl Alheit Chief Investment Officer Candice Seggie Chief People Officer Suné …" at bounding box center [48, 226] width 2207 height 326
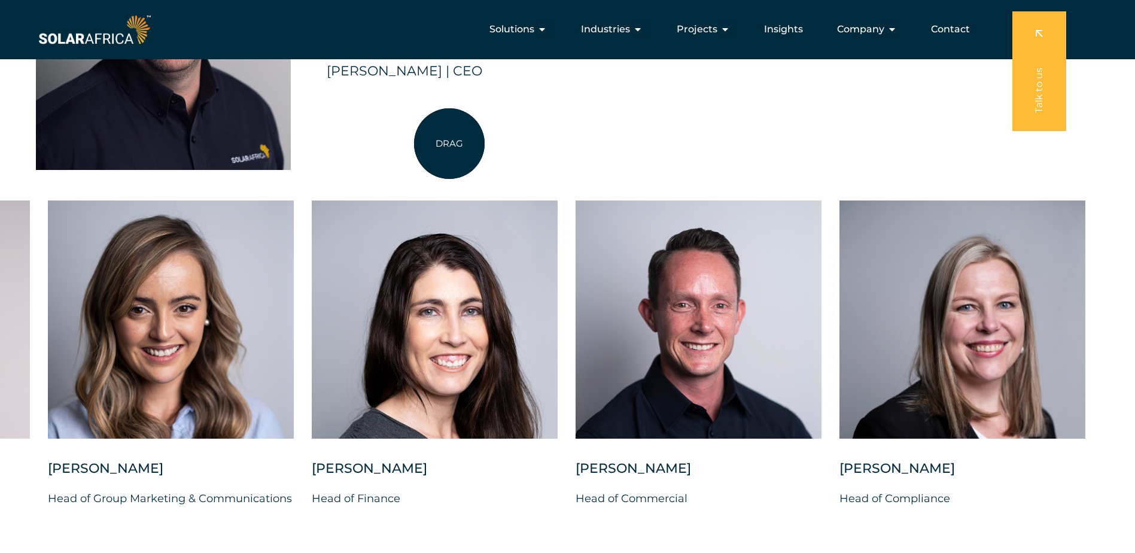
scroll to position [2752, 0]
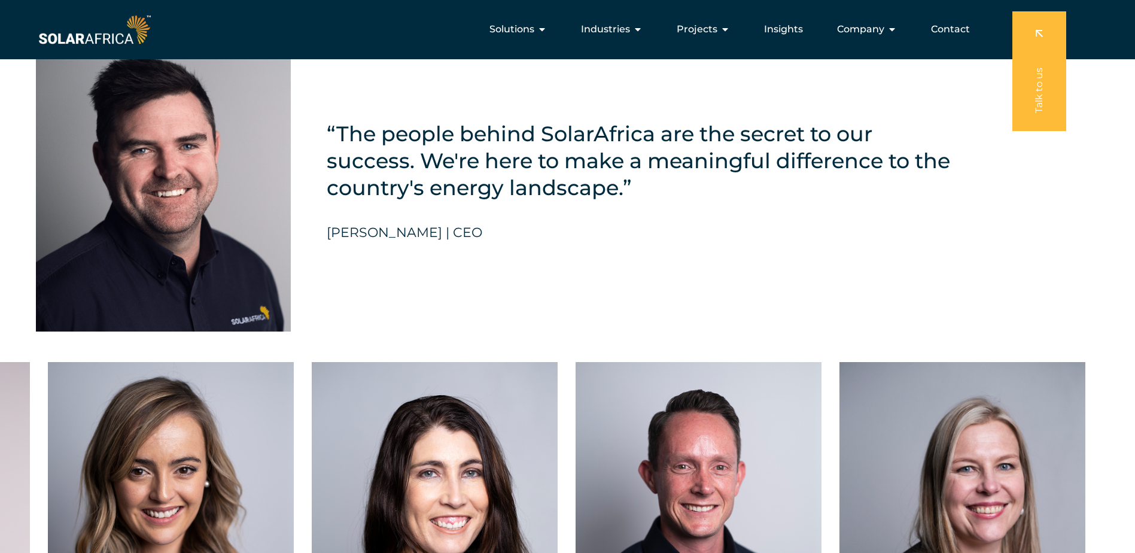
drag, startPoint x: 464, startPoint y: 7, endPoint x: 468, endPoint y: 28, distance: 21.4
click at [468, 25] on div "Solutions Close Solutions Open Solutions Pick your solution Solar Energy Wheeli…" at bounding box center [567, 29] width 1135 height 59
